Goal: Task Accomplishment & Management: Manage account settings

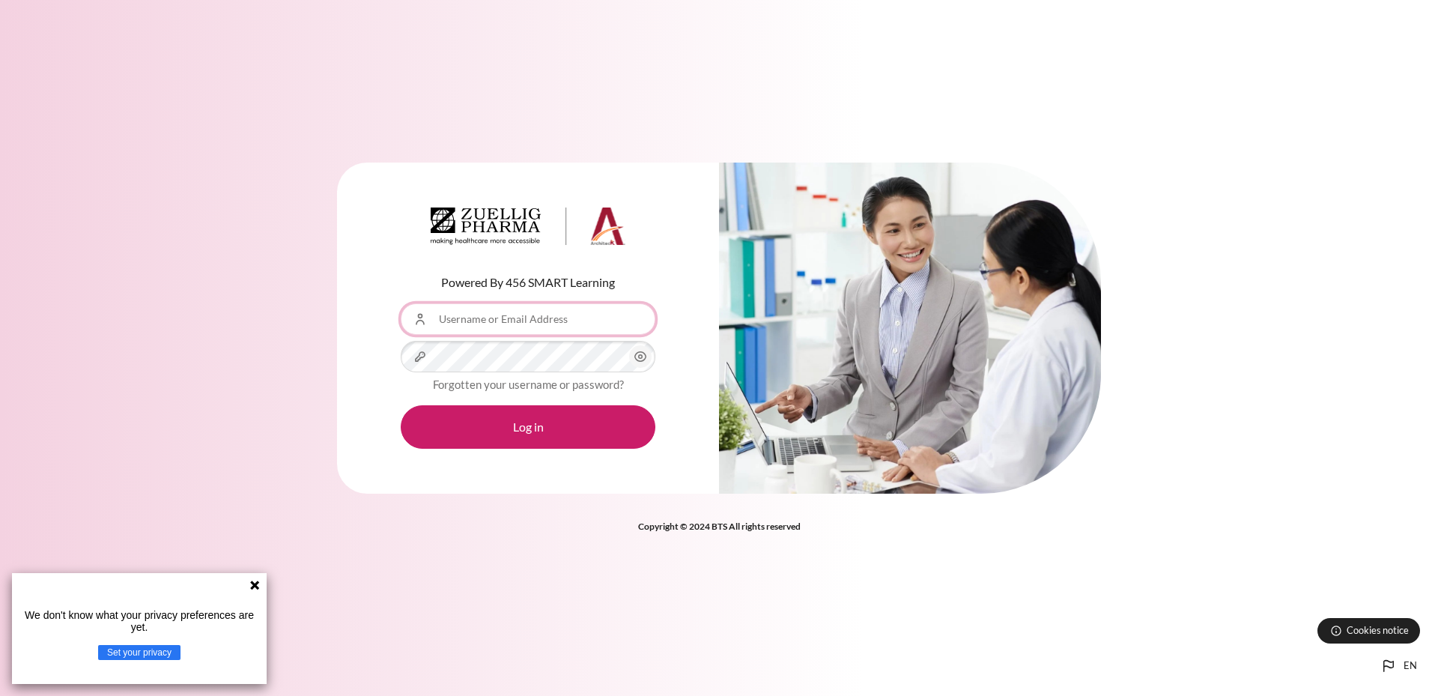
click at [484, 317] on input "Username or Email Address" at bounding box center [528, 318] width 255 height 31
type input "[EMAIL_ADDRESS][DOMAIN_NAME]"
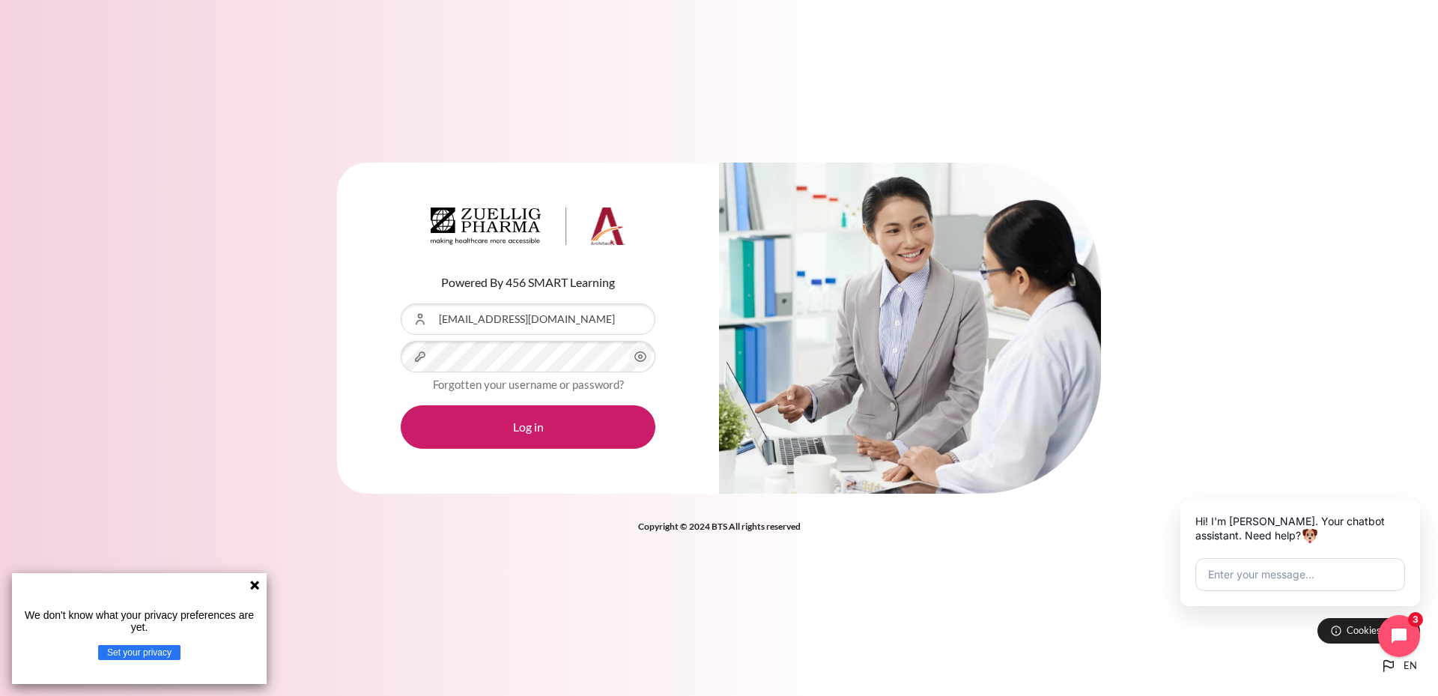
click at [643, 355] on icon "Content" at bounding box center [640, 356] width 18 height 18
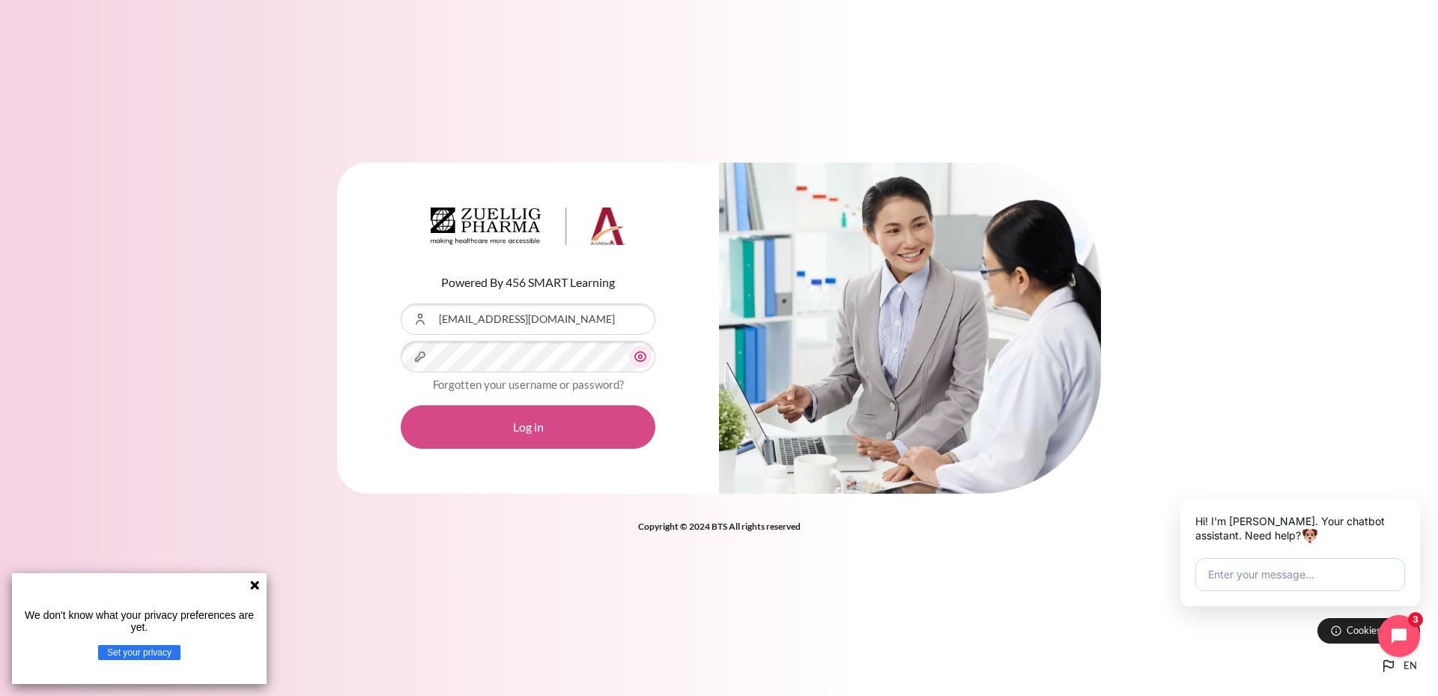
click at [574, 428] on button "Log in" at bounding box center [528, 426] width 255 height 43
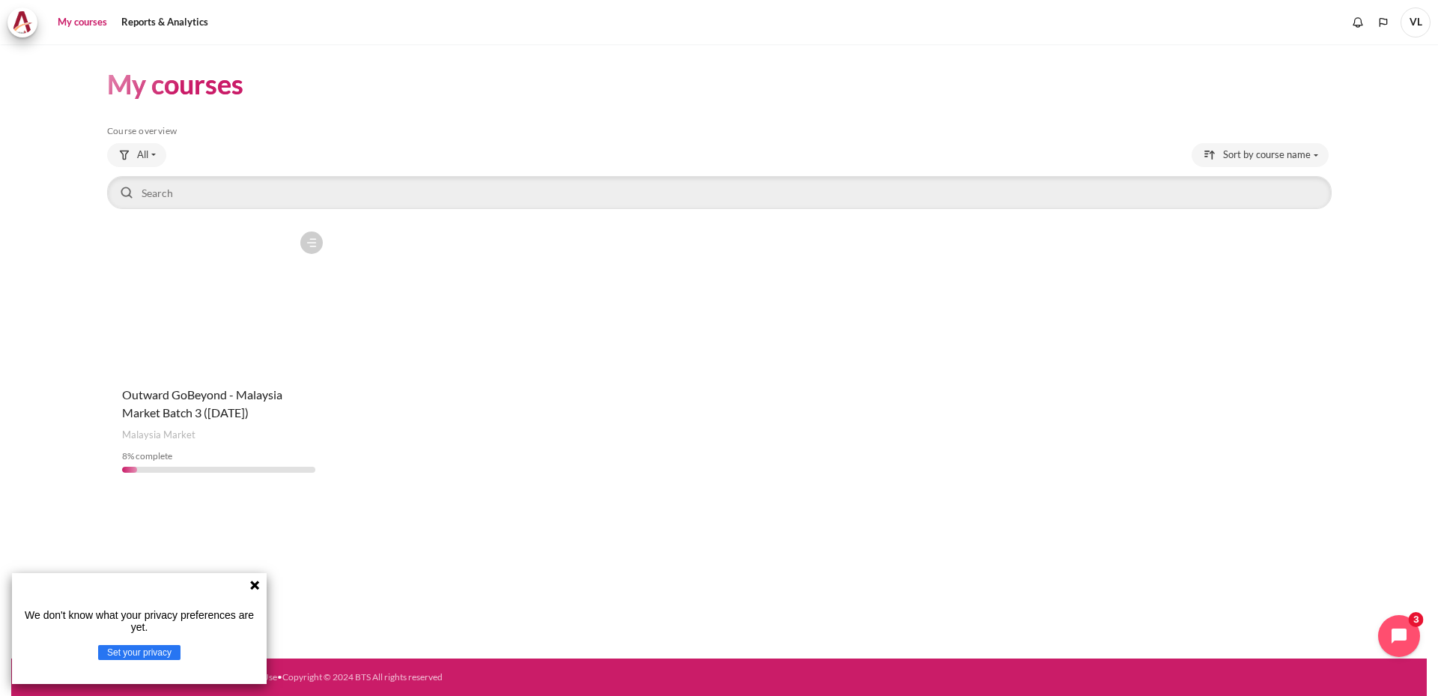
click at [252, 591] on icon at bounding box center [255, 585] width 12 height 12
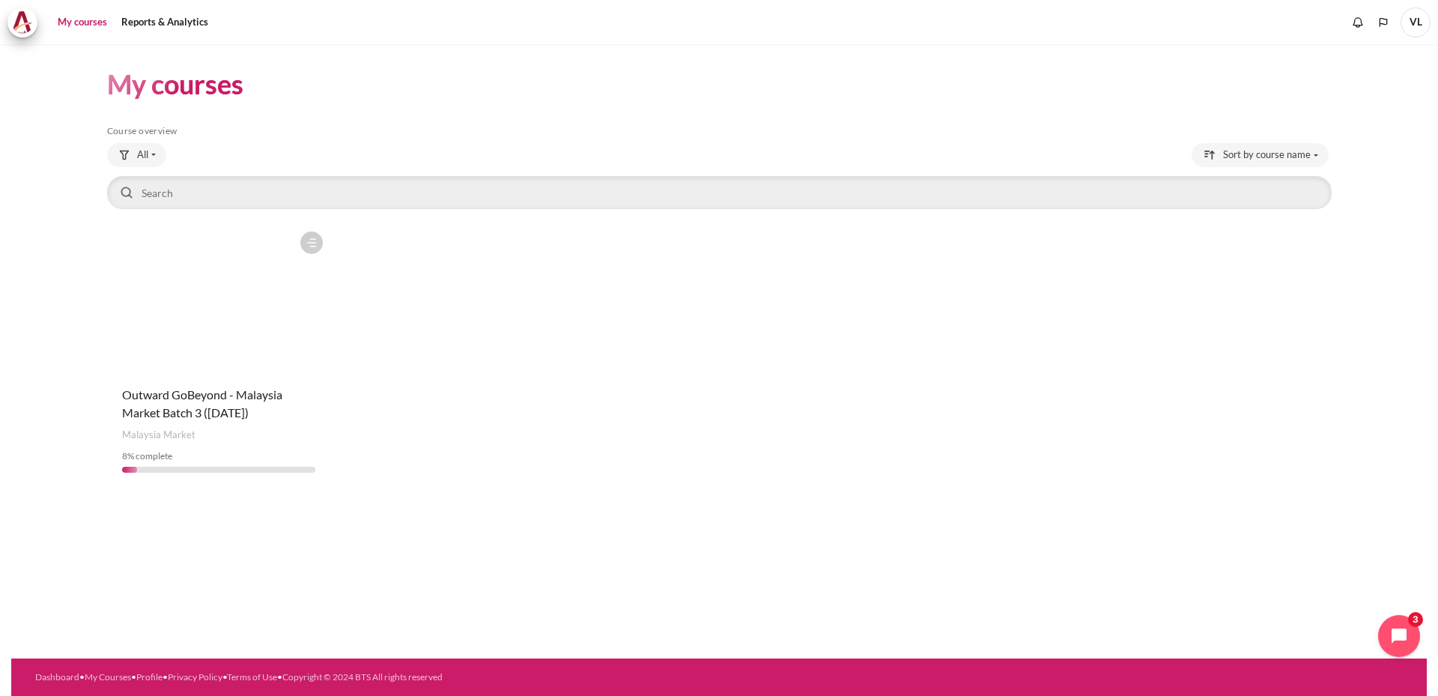
click at [377, 532] on div "My courses Skip Course overview Course overview All" at bounding box center [718, 351] width 1415 height 614
